Goal: Task Accomplishment & Management: Manage account settings

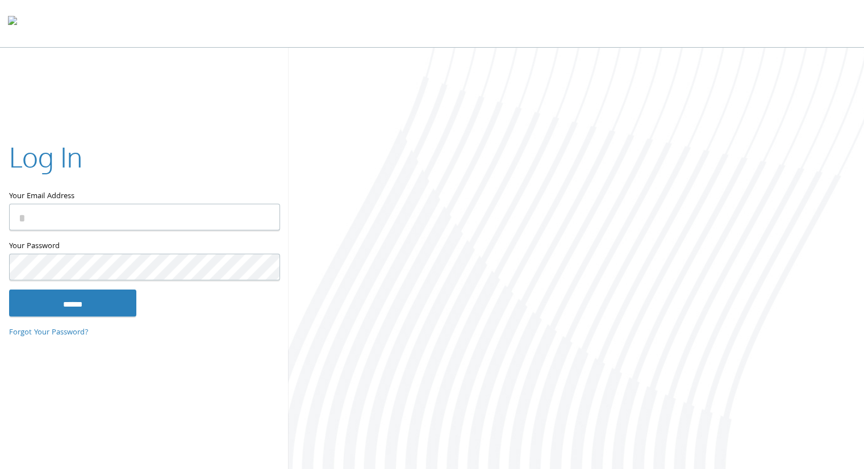
click at [147, 217] on input "Your Email Address" at bounding box center [144, 217] width 271 height 27
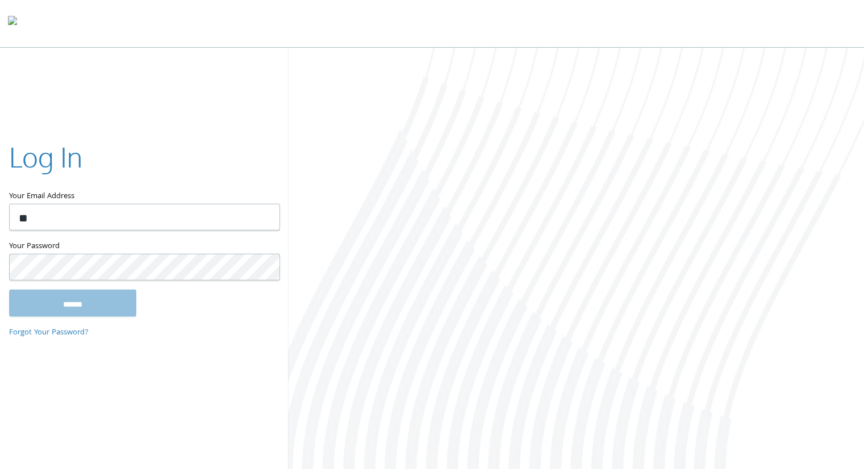
type input "**********"
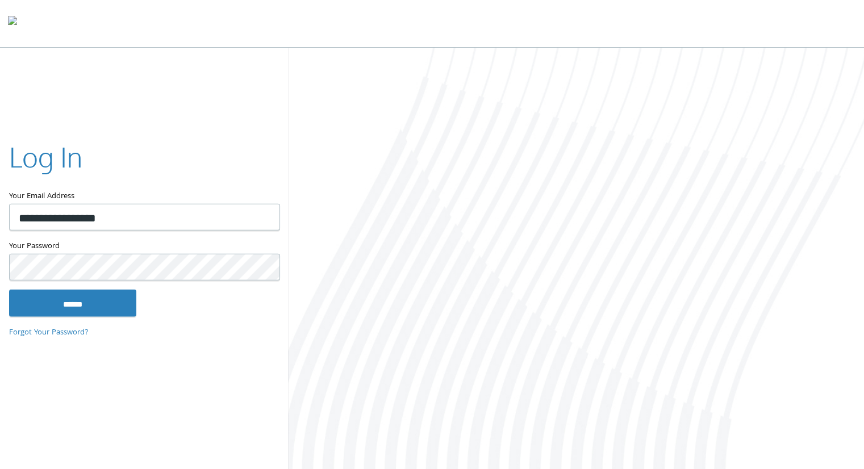
click at [9, 289] on input "******" at bounding box center [72, 302] width 127 height 27
